Goal: Check status: Check status

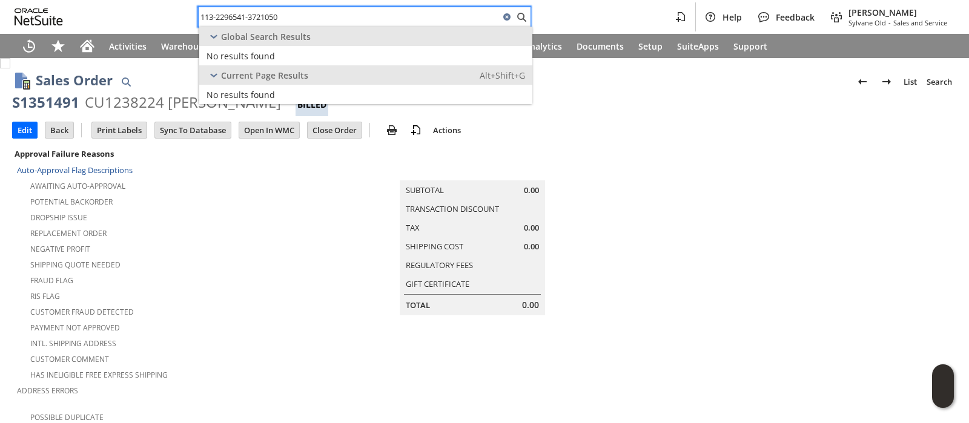
click at [392, 16] on input "113-2296541-3721050" at bounding box center [349, 17] width 301 height 15
paste input "4-0354783-6241028"
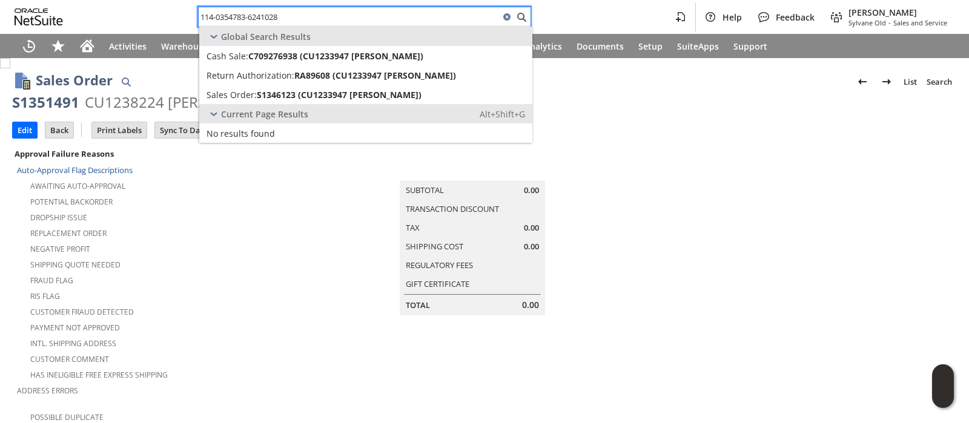
click at [406, 14] on input "114-0354783-6241028" at bounding box center [349, 17] width 301 height 15
paste input "3-5626676-2043441"
click at [389, 16] on input "113-5626676-2043441" at bounding box center [349, 17] width 301 height 15
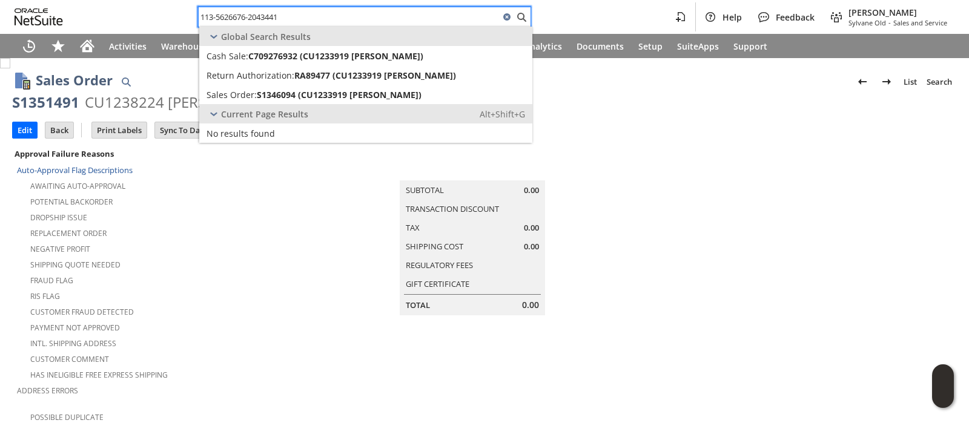
click at [389, 16] on input "113-5626676-2043441" at bounding box center [349, 17] width 301 height 15
paste input "4-5397454-4454615"
click at [390, 16] on input "114-5397454-4454615" at bounding box center [349, 17] width 301 height 15
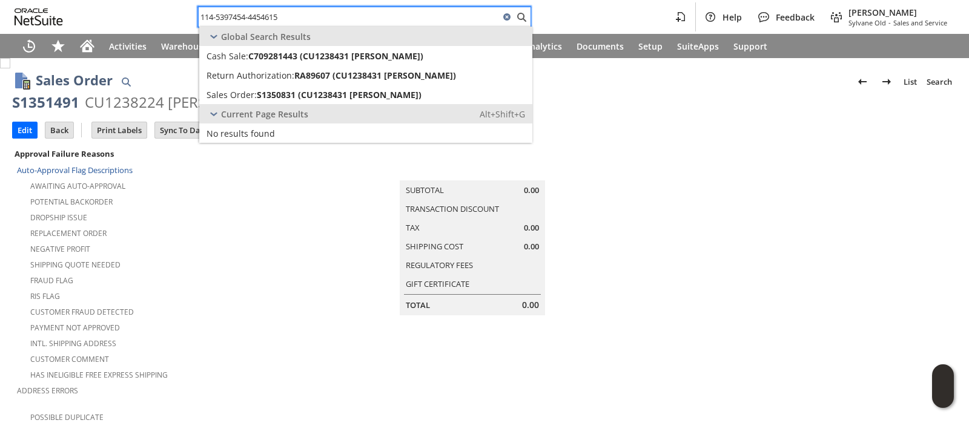
click at [390, 16] on input "114-5397454-4454615" at bounding box center [349, 17] width 301 height 15
click at [390, 13] on input "114-5397454-4454615" at bounding box center [349, 17] width 301 height 15
paste input "2-7366665-2569853"
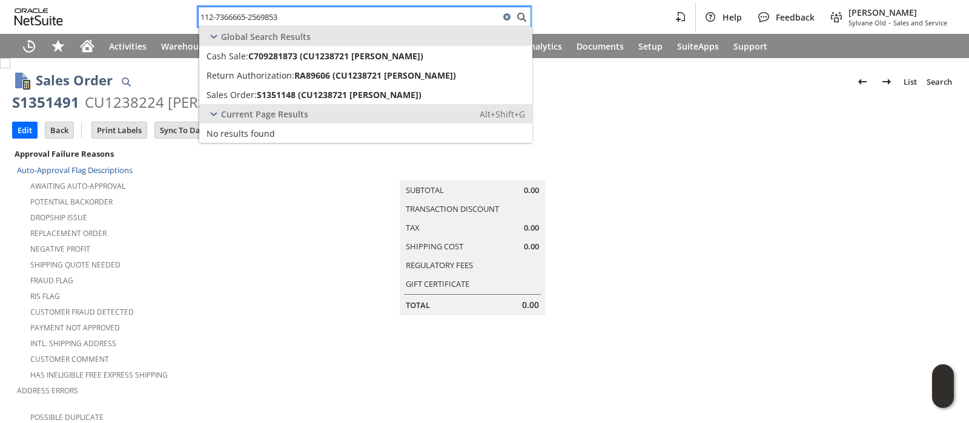
click at [380, 18] on input "112-7366665-2569853" at bounding box center [349, 17] width 301 height 15
paste input "3-2296541-3721050"
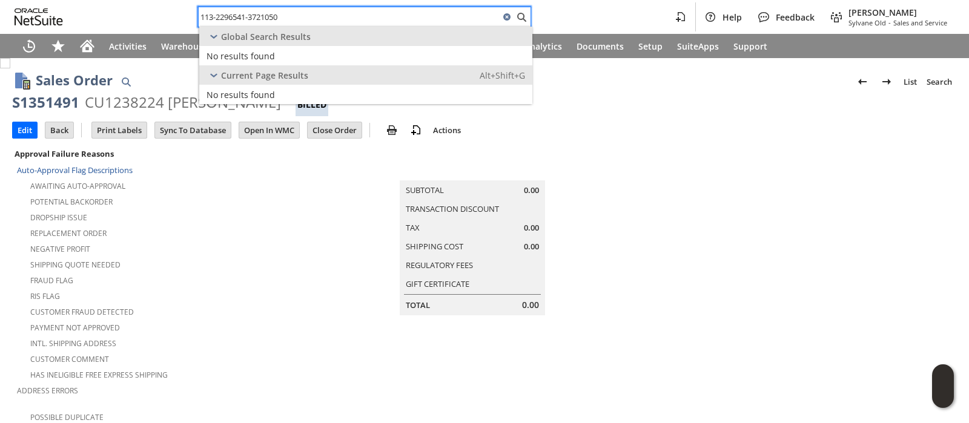
click at [312, 18] on input "113-2296541-3721050" at bounding box center [349, 17] width 301 height 15
paste input "SY68AB346F888E4"
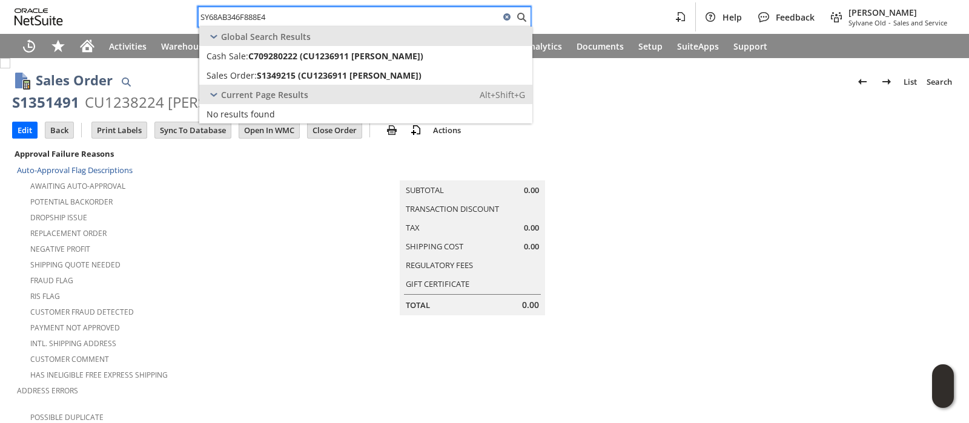
type input "SY68AB346F888E4"
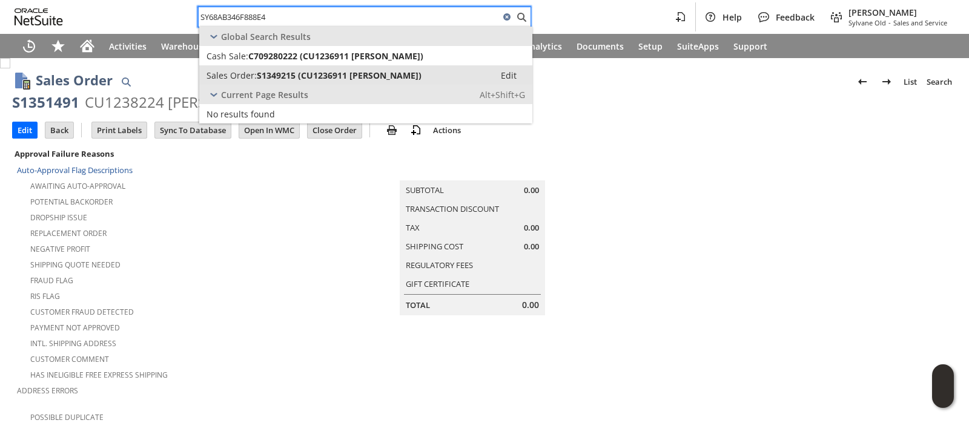
click at [341, 71] on span "S1349215 (CU1236911 Paul Farquharson)" at bounding box center [339, 76] width 165 height 12
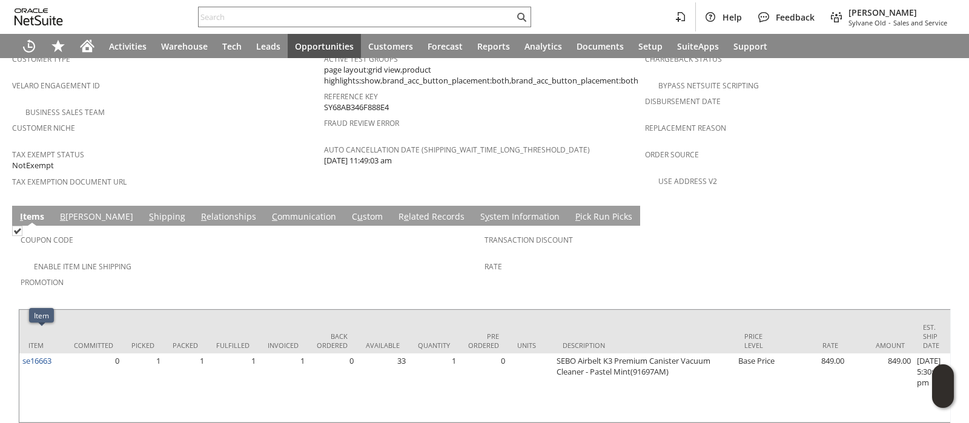
scroll to position [820, 0]
